Goal: Information Seeking & Learning: Find specific fact

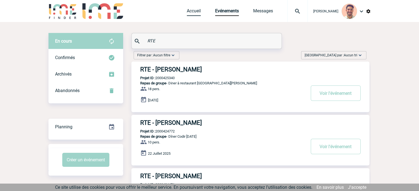
click at [195, 12] on link "Accueil" at bounding box center [194, 12] width 14 height 8
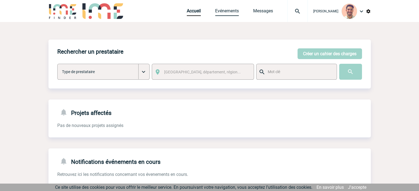
click at [225, 14] on link "Evénements" at bounding box center [227, 12] width 24 height 8
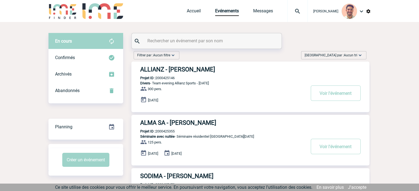
drag, startPoint x: 195, startPoint y: 46, endPoint x: 197, endPoint y: 39, distance: 7.2
click at [195, 46] on div at bounding box center [207, 40] width 150 height 15
click at [197, 39] on input "text" at bounding box center [207, 41] width 122 height 8
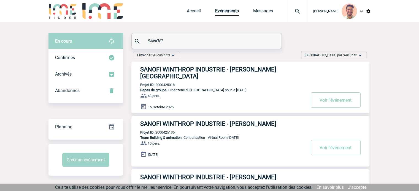
type input "SANOFI"
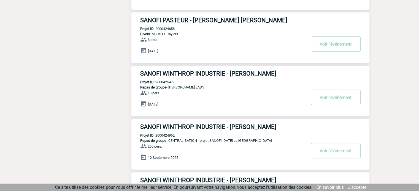
scroll to position [275, 0]
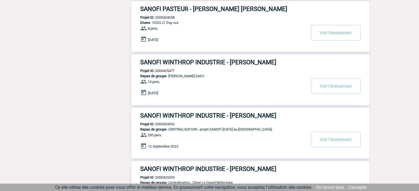
click at [241, 61] on h3 "SANOFI WINTHROP INDUSTRIE - Alexandra COIGNARD" at bounding box center [222, 62] width 165 height 7
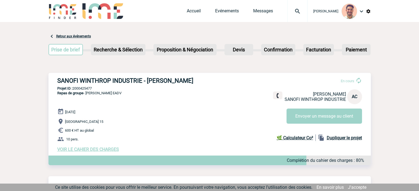
drag, startPoint x: 216, startPoint y: 78, endPoint x: 51, endPoint y: 83, distance: 164.7
click at [51, 83] on div "SANOFI WINTHROP INDUSTRIE - Alexandra COIGNARD En cours Alexandra COIGNARD SANO…" at bounding box center [209, 115] width 322 height 84
copy h3 "SANOFI WINTHROP INDUSTRIE - Alexandra COIGNARD"
click at [73, 104] on p "Repas de groupe - Dejeuner EADV" at bounding box center [84, 100] width 73 height 18
drag, startPoint x: 88, startPoint y: 91, endPoint x: 74, endPoint y: 89, distance: 13.9
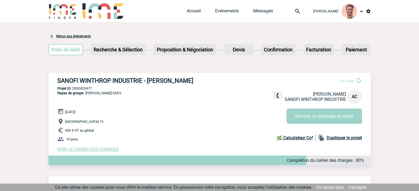
click at [74, 89] on p "Projet ID : 2000425477" at bounding box center [209, 88] width 322 height 4
copy p "2000425477"
drag, startPoint x: 119, startPoint y: 94, endPoint x: 102, endPoint y: 96, distance: 16.9
click at [102, 96] on div "SANOFI WINTHROP INDUSTRIE - Alexandra COIGNARD En cours Alexandra COIGNARD SANO…" at bounding box center [209, 115] width 322 height 84
copy span "EADV"
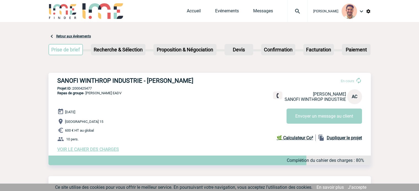
click at [99, 147] on div "18 Septembre 2025 Paris 15 600 € HT au global 10 pers. VOIR LE CAHIER DES CHARG…" at bounding box center [213, 130] width 313 height 44
click at [99, 151] on span "VOIR LE CAHIER DES CHARGES" at bounding box center [88, 149] width 62 height 5
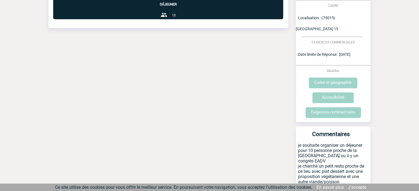
scroll to position [189, 0]
drag, startPoint x: 299, startPoint y: 165, endPoint x: 350, endPoint y: 174, distance: 51.6
click at [350, 174] on p "je souhaite organiser un déjeuner pour 10 personne proche de la [GEOGRAPHIC_DAT…" at bounding box center [333, 166] width 75 height 46
click at [323, 171] on p "je souhaite organiser un déjeuner pour 10 personne proche de la [GEOGRAPHIC_DAT…" at bounding box center [333, 166] width 75 height 46
drag, startPoint x: 297, startPoint y: 166, endPoint x: 344, endPoint y: 175, distance: 47.3
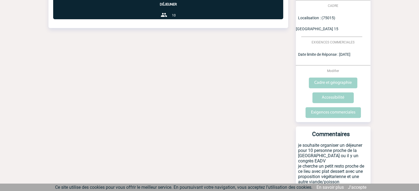
click at [344, 175] on p "je souhaite organiser un déjeuner pour 10 personne proche de la [GEOGRAPHIC_DAT…" at bounding box center [333, 166] width 75 height 46
copy p "proposition végétarienne et une autre viande/poisson"
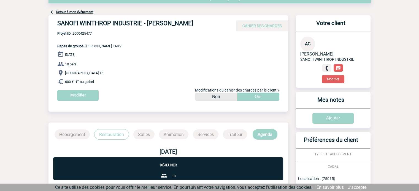
scroll to position [28, 0]
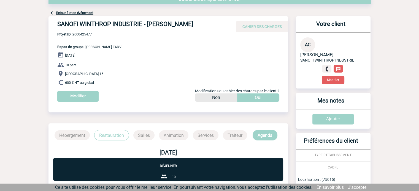
drag, startPoint x: 252, startPoint y: 51, endPoint x: 266, endPoint y: 41, distance: 16.5
click at [253, 50] on div "SANOFI WINTHROP INDUSTRIE - [PERSON_NAME] CAHIER DES CHARGES SANOFI WINTHROP IN…" at bounding box center [167, 61] width 239 height 90
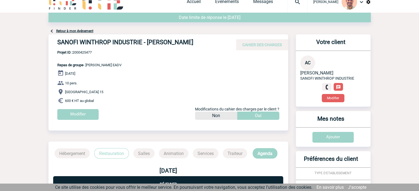
scroll to position [0, 0]
